Goal: Transaction & Acquisition: Purchase product/service

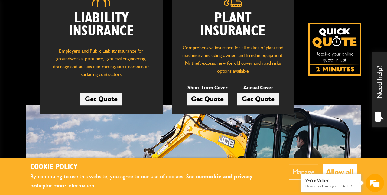
scroll to position [108, 0]
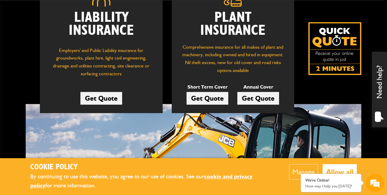
click at [206, 98] on link "Get Quote" at bounding box center [208, 98] width 42 height 13
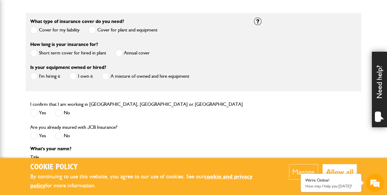
scroll to position [175, 0]
click at [34, 53] on span at bounding box center [34, 53] width 8 height 8
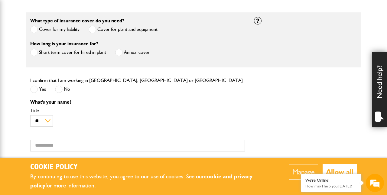
click at [34, 89] on span at bounding box center [34, 90] width 8 height 8
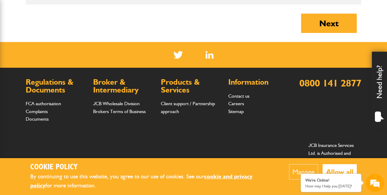
scroll to position [0, 0]
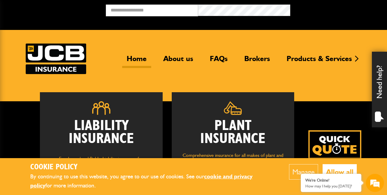
scroll to position [108, 0]
